Goal: Check status

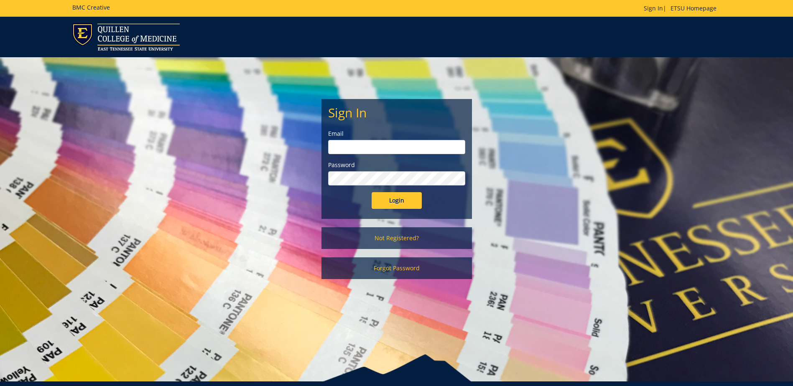
type input "[EMAIL_ADDRESS][DOMAIN_NAME]"
click at [393, 199] on input "Login" at bounding box center [396, 200] width 50 height 17
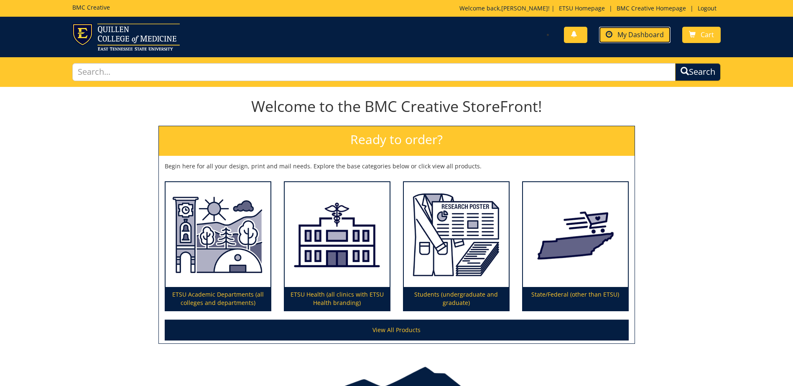
click at [650, 32] on span "My Dashboard" at bounding box center [640, 34] width 46 height 9
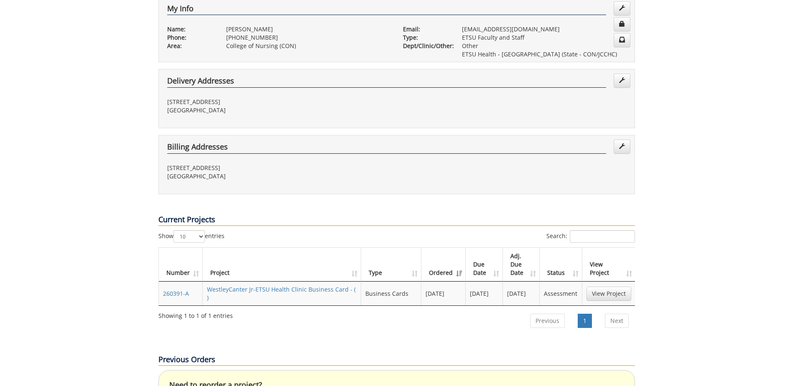
scroll to position [209, 0]
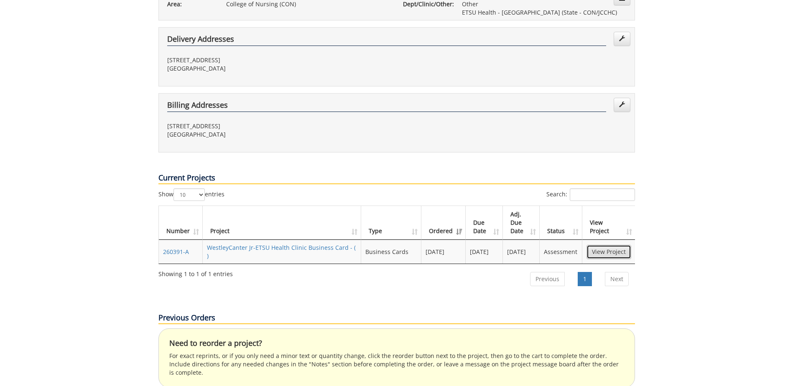
click at [618, 245] on link "View Project" at bounding box center [608, 252] width 45 height 14
